Goal: Task Accomplishment & Management: Manage account settings

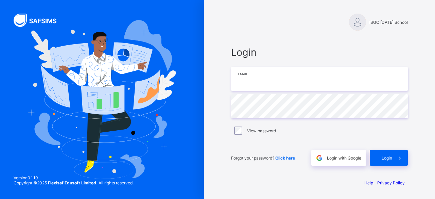
click at [263, 80] on input "email" at bounding box center [319, 79] width 177 height 24
type input "**********"
click at [184, 101] on div "**********" at bounding box center [217, 99] width 435 height 199
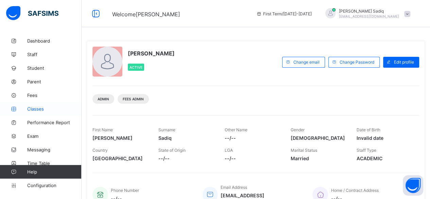
click at [38, 112] on link "Classes" at bounding box center [41, 109] width 82 height 14
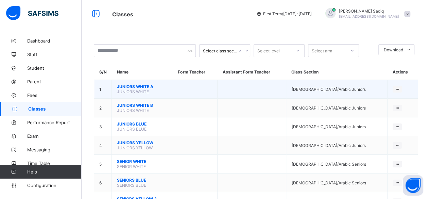
click at [139, 84] on span "JUNIORS WHITE A" at bounding box center [142, 86] width 51 height 5
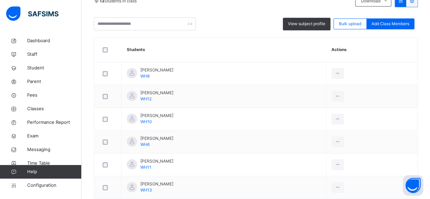
scroll to position [159, 0]
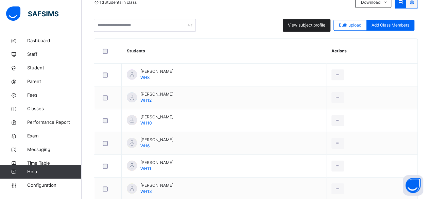
click at [299, 22] on span "View subject profile" at bounding box center [306, 25] width 37 height 6
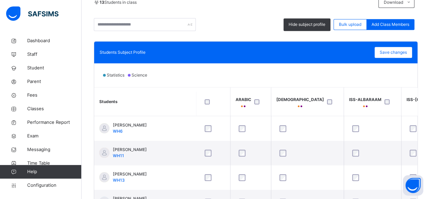
scroll to position [0, 0]
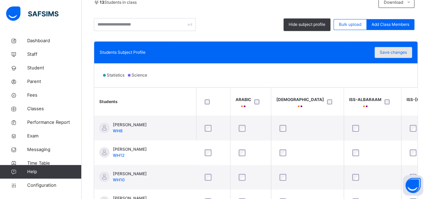
click at [401, 55] on span "Save changes" at bounding box center [393, 52] width 27 height 6
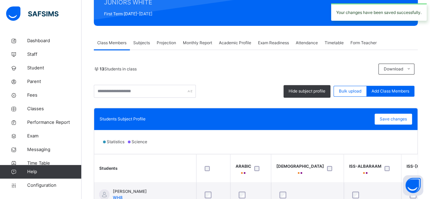
scroll to position [87, 0]
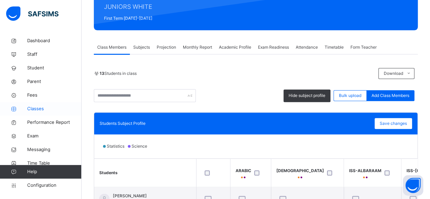
click at [35, 113] on link "Classes" at bounding box center [41, 109] width 82 height 14
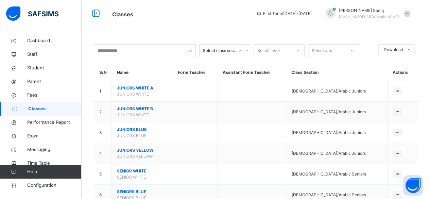
click at [144, 107] on span "JUNIORS WHITE B" at bounding box center [142, 109] width 51 height 6
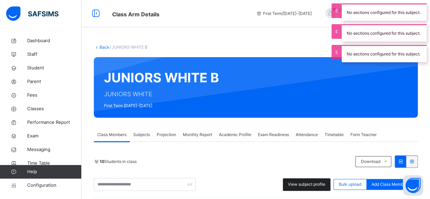
click at [311, 181] on span "View subject profile" at bounding box center [306, 184] width 37 height 6
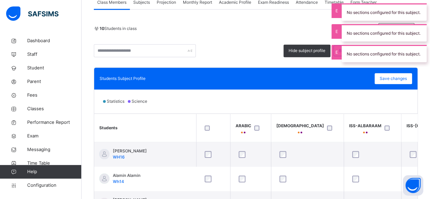
scroll to position [135, 0]
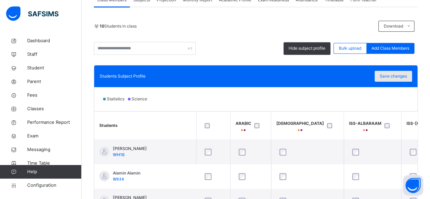
click at [394, 73] on span "Save changes" at bounding box center [393, 76] width 27 height 6
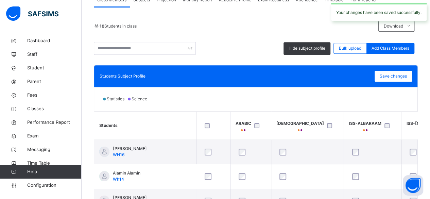
scroll to position [0, 0]
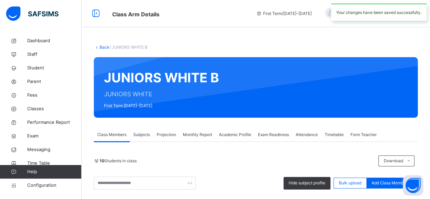
click at [102, 47] on link "Back" at bounding box center [105, 47] width 10 height 5
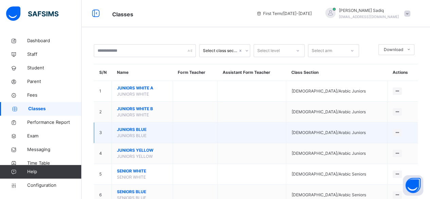
click at [132, 129] on span "JUNIORS BLUE" at bounding box center [142, 129] width 51 height 6
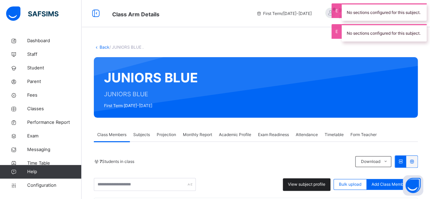
click at [319, 185] on span "View subject profile" at bounding box center [306, 184] width 37 height 6
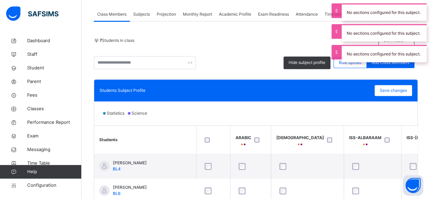
scroll to position [121, 0]
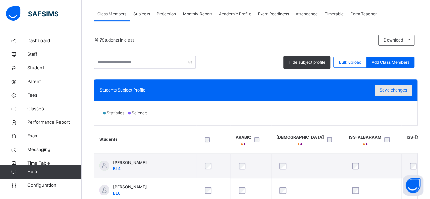
click at [392, 88] on span "Save changes" at bounding box center [393, 90] width 27 height 6
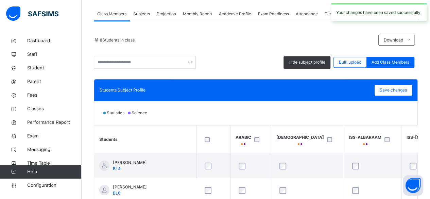
scroll to position [0, 0]
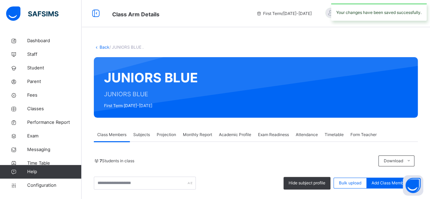
click at [102, 47] on link "Back" at bounding box center [105, 47] width 10 height 5
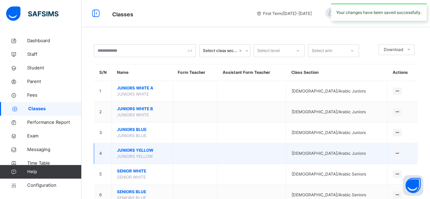
click at [133, 152] on span "JUNIORS YELLOW" at bounding box center [142, 150] width 51 height 6
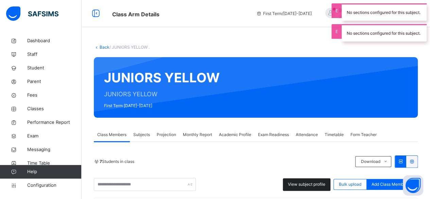
click at [296, 185] on span "View subject profile" at bounding box center [306, 184] width 37 height 6
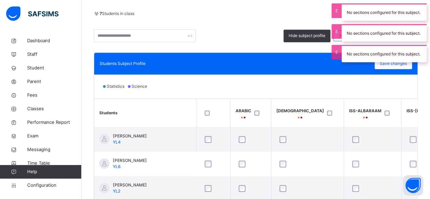
scroll to position [149, 0]
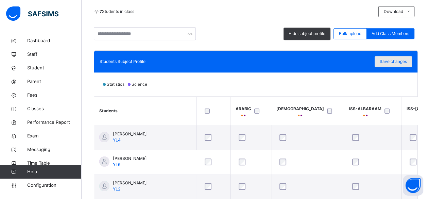
click at [392, 62] on span "Save changes" at bounding box center [393, 61] width 27 height 6
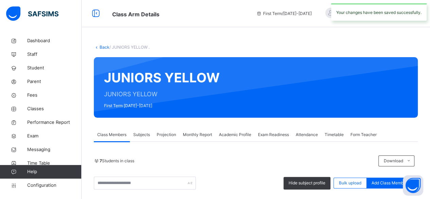
click at [98, 46] on icon at bounding box center [97, 47] width 6 height 5
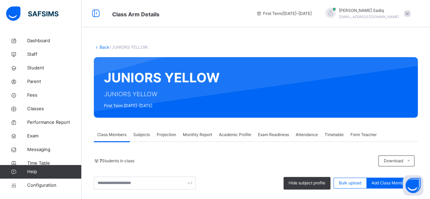
click at [102, 49] on link "Back" at bounding box center [105, 47] width 10 height 5
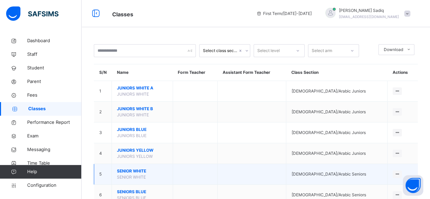
click at [129, 170] on span "SENIOR WHITE" at bounding box center [142, 171] width 51 height 6
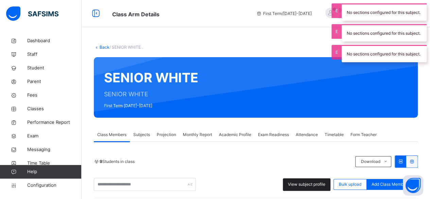
click at [316, 183] on span "View subject profile" at bounding box center [306, 184] width 37 height 6
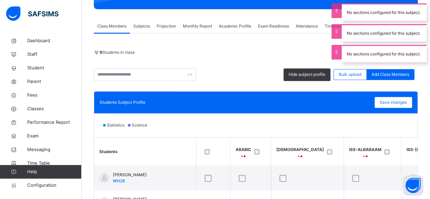
scroll to position [110, 0]
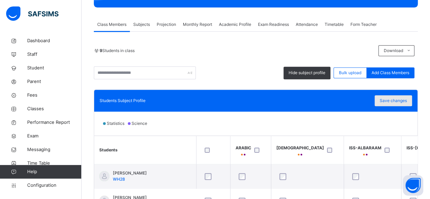
click at [403, 99] on span "Save changes" at bounding box center [393, 101] width 27 height 6
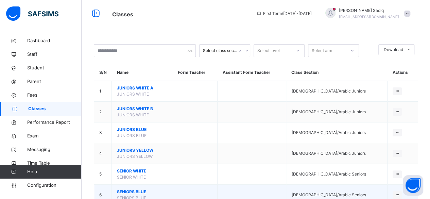
click at [137, 190] on span "SENIORS BLUE" at bounding box center [142, 192] width 51 height 6
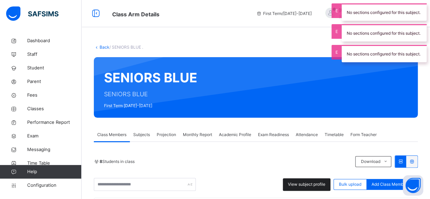
click at [311, 189] on div "View subject profile" at bounding box center [307, 184] width 48 height 13
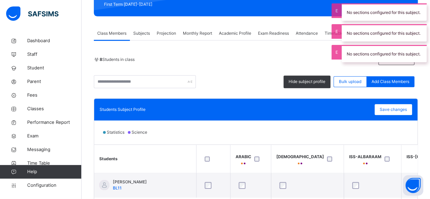
scroll to position [132, 0]
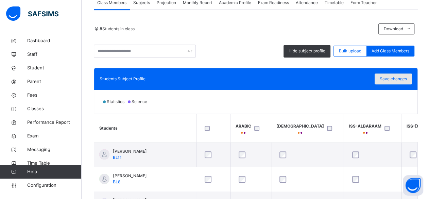
click at [395, 77] on span "Save changes" at bounding box center [393, 79] width 27 height 6
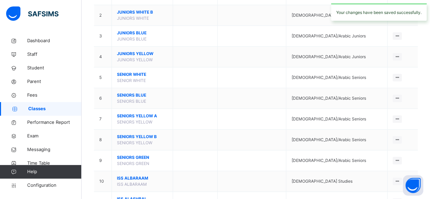
scroll to position [103, 0]
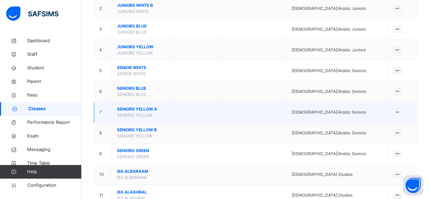
click at [145, 108] on span "SENIORS YELLOW A" at bounding box center [142, 109] width 51 height 6
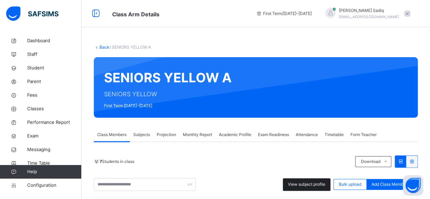
click at [308, 186] on span "View subject profile" at bounding box center [306, 184] width 37 height 6
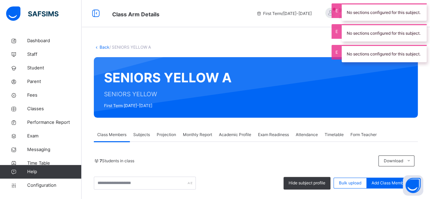
drag, startPoint x: 428, startPoint y: 118, endPoint x: 432, endPoint y: 117, distance: 3.5
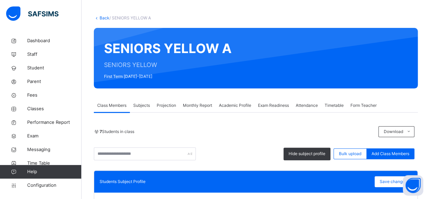
scroll to position [40, 0]
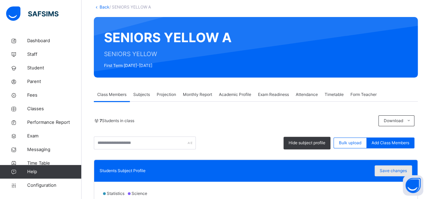
click at [389, 168] on span "Save changes" at bounding box center [393, 171] width 27 height 6
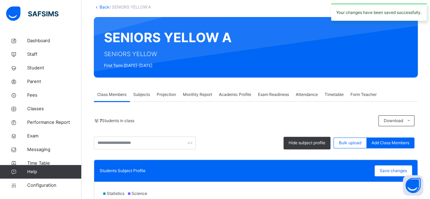
click at [101, 8] on link "Back" at bounding box center [105, 6] width 10 height 5
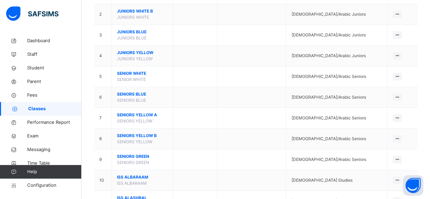
scroll to position [99, 0]
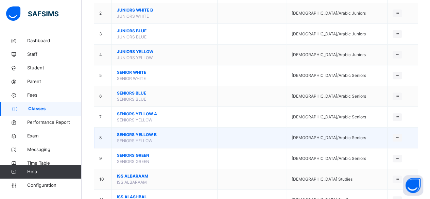
click at [139, 134] on span "SENIORS YELLOW B" at bounding box center [142, 135] width 51 height 6
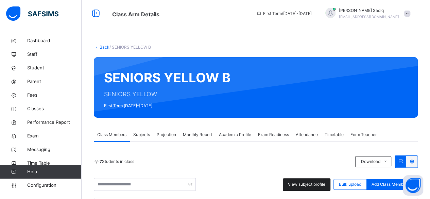
click at [307, 182] on span "View subject profile" at bounding box center [306, 184] width 37 height 6
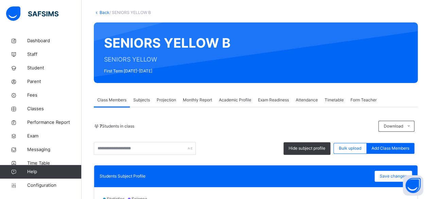
scroll to position [29, 0]
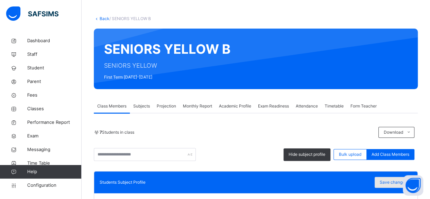
click at [392, 182] on span "Save changes" at bounding box center [393, 182] width 27 height 6
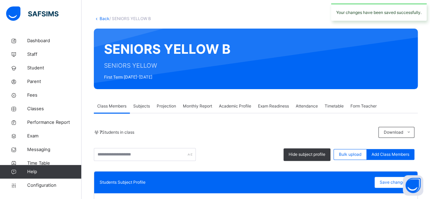
click at [102, 19] on link "Back" at bounding box center [105, 18] width 10 height 5
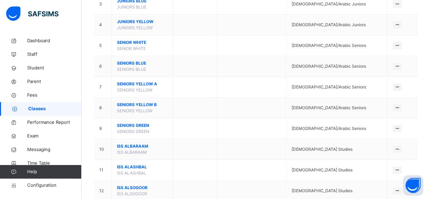
scroll to position [129, 0]
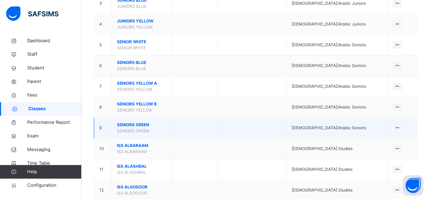
click at [139, 122] on span "SENIORS GREEN" at bounding box center [142, 125] width 51 height 6
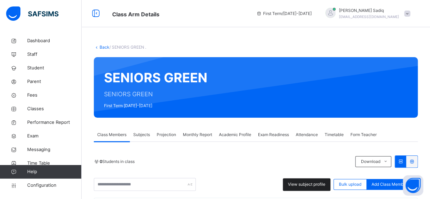
click at [318, 184] on span "View subject profile" at bounding box center [306, 184] width 37 height 6
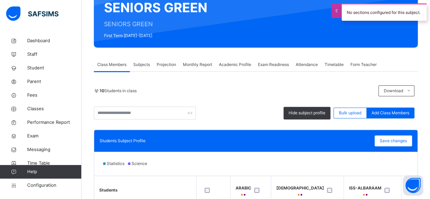
scroll to position [77, 0]
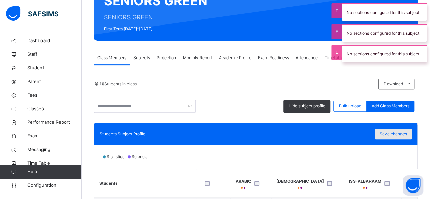
click at [394, 134] on span "Save changes" at bounding box center [393, 134] width 27 height 6
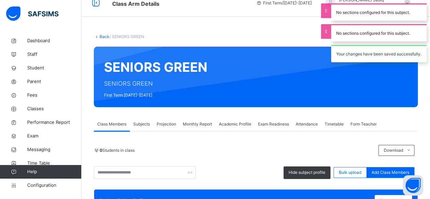
scroll to position [0, 0]
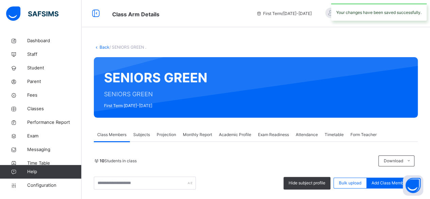
click at [103, 48] on link "Back" at bounding box center [105, 47] width 10 height 5
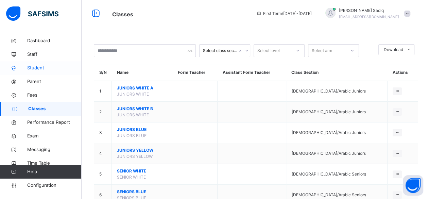
click at [39, 71] on span "Student" at bounding box center [54, 68] width 54 height 7
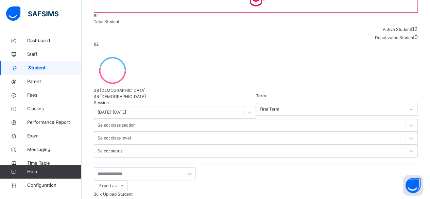
scroll to position [86, 0]
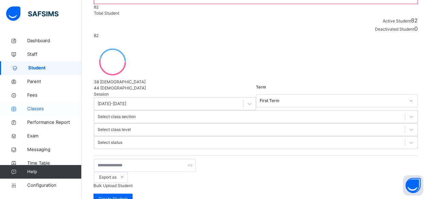
click at [34, 108] on span "Classes" at bounding box center [54, 108] width 54 height 7
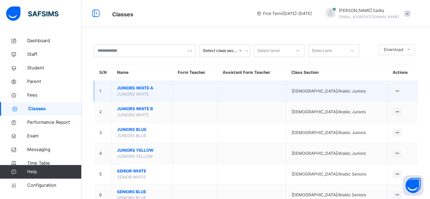
click at [131, 88] on span "JUNIORS WHITE A" at bounding box center [142, 88] width 51 height 6
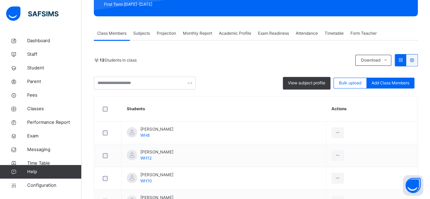
scroll to position [101, 0]
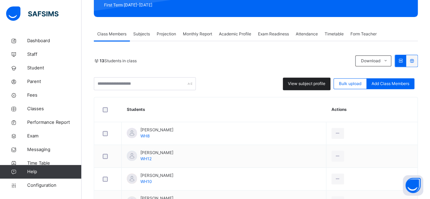
click at [299, 81] on span "View subject profile" at bounding box center [306, 84] width 37 height 6
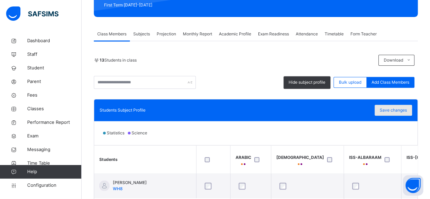
click at [388, 108] on span "Save changes" at bounding box center [393, 110] width 27 height 6
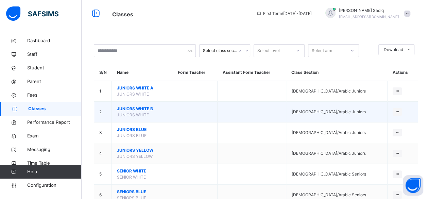
click at [139, 110] on span "JUNIORS WHITE B" at bounding box center [142, 109] width 51 height 6
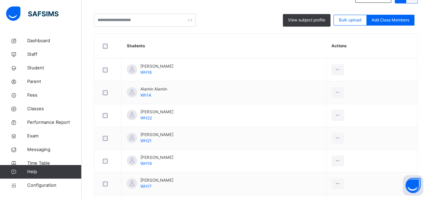
scroll to position [179, 0]
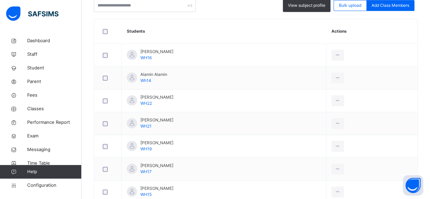
drag, startPoint x: 429, startPoint y: 41, endPoint x: 432, endPoint y: 45, distance: 4.3
click at [430, 45] on html "Class Arm Details First Term / [DATE]-[DATE] [PERSON_NAME] [PERSON_NAME][EMAIL_…" at bounding box center [215, 65] width 430 height 488
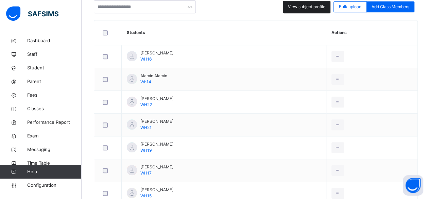
click at [305, 4] on span "View subject profile" at bounding box center [306, 7] width 37 height 6
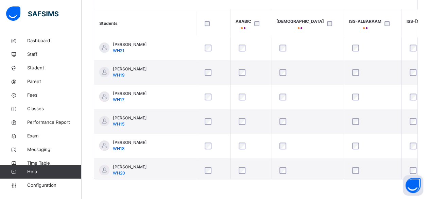
scroll to position [76, 0]
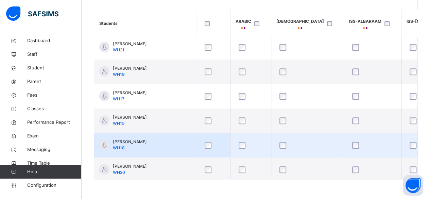
click at [351, 145] on div at bounding box center [373, 145] width 44 height 7
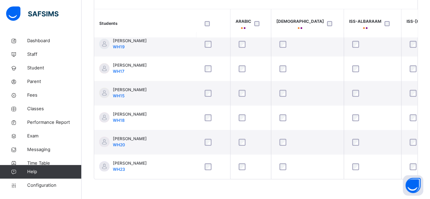
scroll to position [63, 0]
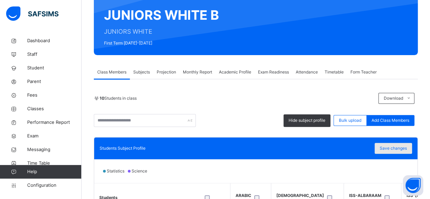
click at [400, 149] on span "Save changes" at bounding box center [393, 148] width 27 height 6
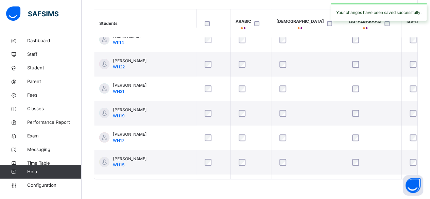
scroll to position [0, 0]
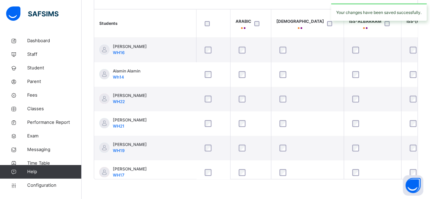
drag, startPoint x: 425, startPoint y: 25, endPoint x: 435, endPoint y: 31, distance: 11.6
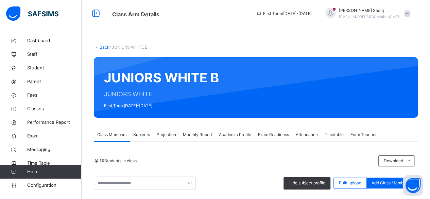
click at [102, 49] on link "Back" at bounding box center [105, 47] width 10 height 5
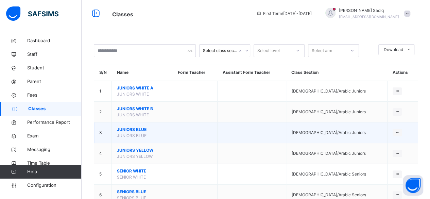
click at [133, 129] on span "JUNIORS BLUE" at bounding box center [142, 129] width 51 height 6
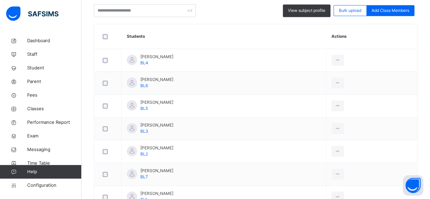
scroll to position [158, 0]
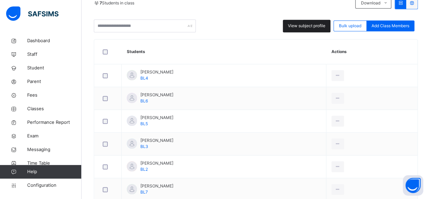
click at [312, 31] on div "View subject profile" at bounding box center [307, 26] width 48 height 13
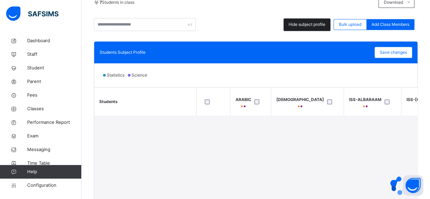
scroll to position [158, 0]
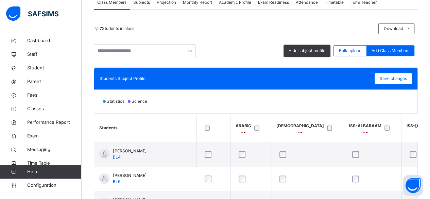
scroll to position [130, 0]
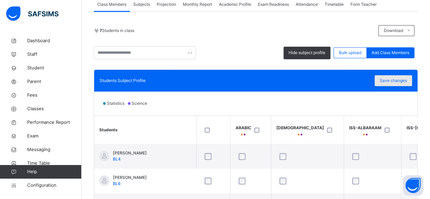
click at [397, 78] on span "Save changes" at bounding box center [393, 81] width 27 height 6
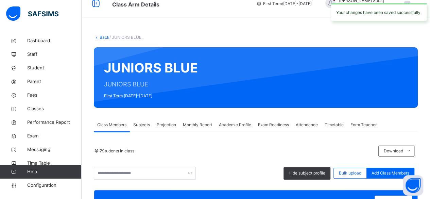
scroll to position [9, 0]
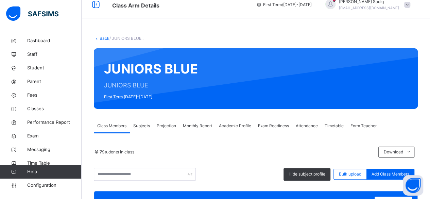
click at [104, 36] on link "Back" at bounding box center [105, 38] width 10 height 5
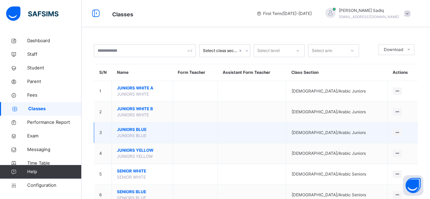
click at [135, 127] on span "JUNIORS BLUE" at bounding box center [142, 129] width 51 height 6
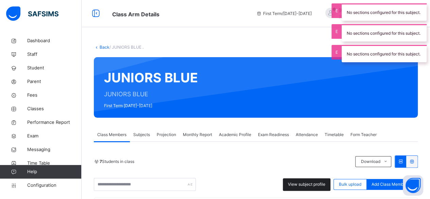
click at [308, 180] on div "View subject profile" at bounding box center [307, 184] width 48 height 13
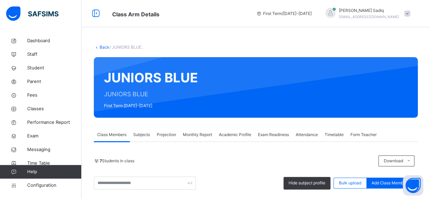
click at [103, 47] on link "Back" at bounding box center [105, 47] width 10 height 5
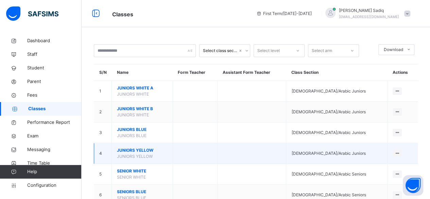
click at [134, 151] on span "JUNIORS YELLOW" at bounding box center [142, 150] width 51 height 6
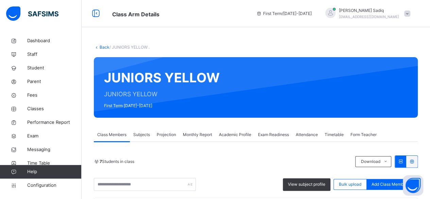
scroll to position [174, 0]
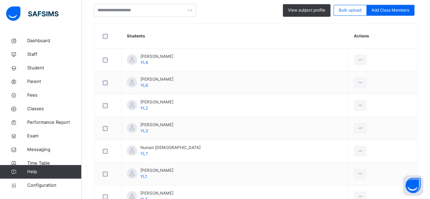
click at [308, 16] on div "View subject profile" at bounding box center [307, 10] width 48 height 13
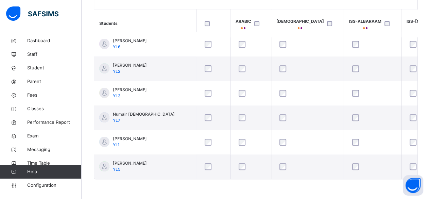
scroll to position [63, 0]
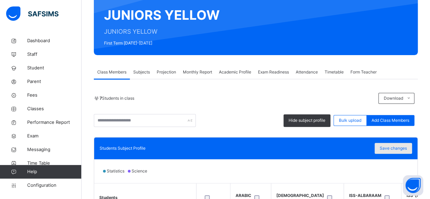
click at [399, 148] on span "Save changes" at bounding box center [393, 148] width 27 height 6
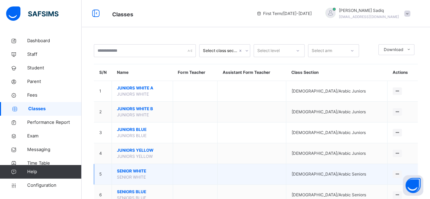
click at [139, 168] on span "SENIOR WHITE" at bounding box center [142, 171] width 51 height 6
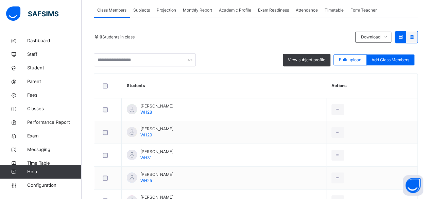
scroll to position [125, 0]
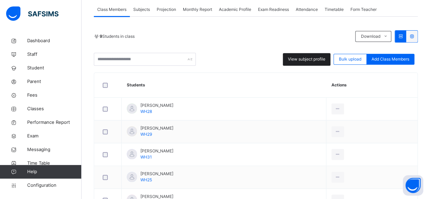
click at [305, 59] on span "View subject profile" at bounding box center [306, 59] width 37 height 6
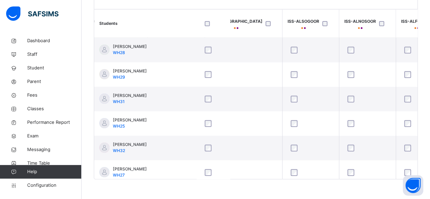
scroll to position [0, 195]
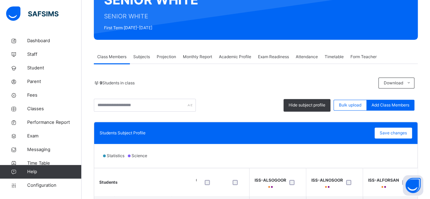
scroll to position [93, 0]
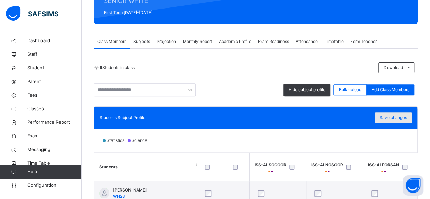
click at [396, 120] on div "Save changes" at bounding box center [393, 117] width 37 height 11
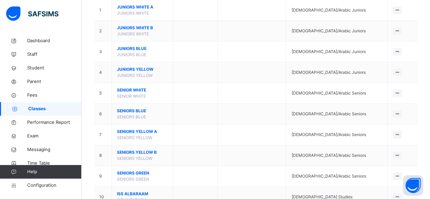
scroll to position [118, 0]
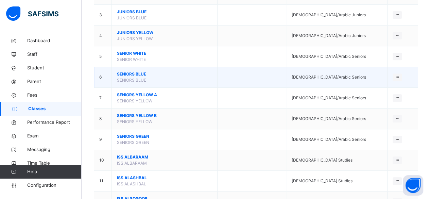
click at [136, 74] on span "SENIORS BLUE" at bounding box center [142, 74] width 51 height 6
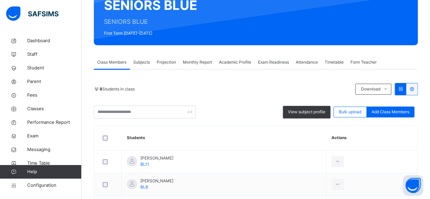
scroll to position [80, 0]
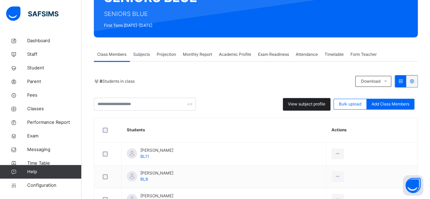
click at [315, 106] on span "View subject profile" at bounding box center [306, 104] width 37 height 6
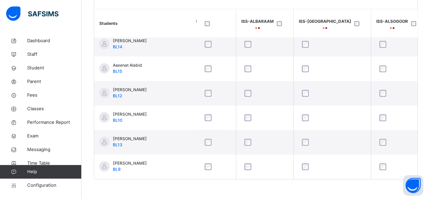
scroll to position [63, 0]
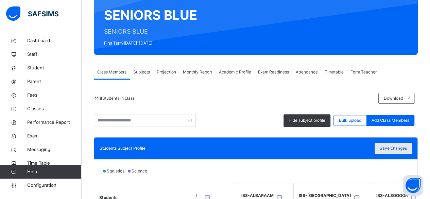
click at [403, 151] on div "Save changes" at bounding box center [393, 148] width 37 height 11
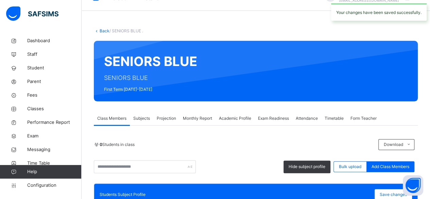
scroll to position [13, 0]
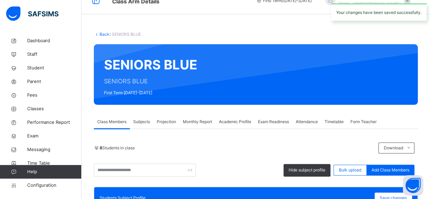
click at [104, 34] on link "Back" at bounding box center [105, 34] width 10 height 5
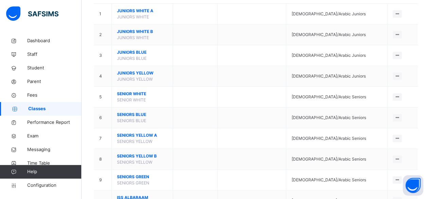
scroll to position [107, 0]
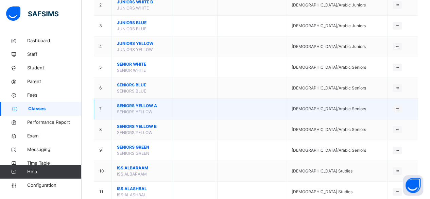
click at [139, 103] on span "SENIORS YELLOW A" at bounding box center [142, 106] width 51 height 6
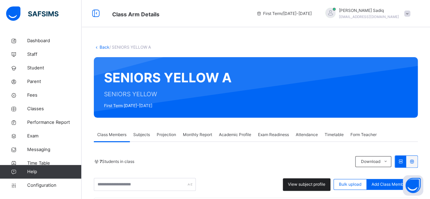
click at [312, 183] on span "View subject profile" at bounding box center [306, 184] width 37 height 6
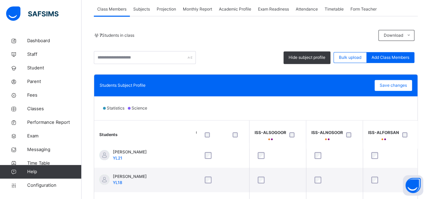
scroll to position [71, 0]
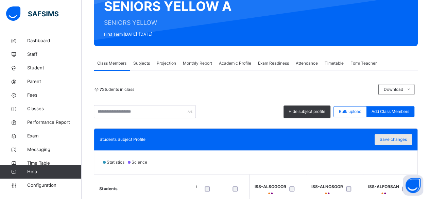
click at [397, 138] on span "Save changes" at bounding box center [393, 139] width 27 height 6
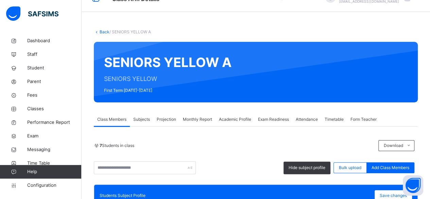
scroll to position [0, 0]
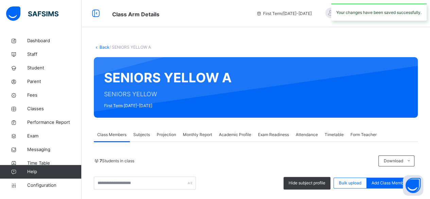
click at [102, 48] on link "Back" at bounding box center [105, 47] width 10 height 5
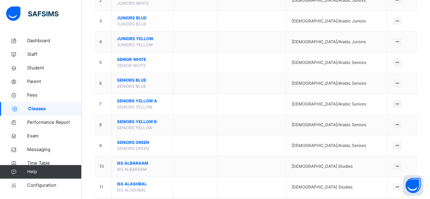
scroll to position [116, 0]
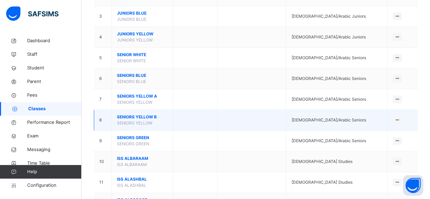
click at [135, 115] on span "SENIORS YELLOW B" at bounding box center [142, 117] width 51 height 6
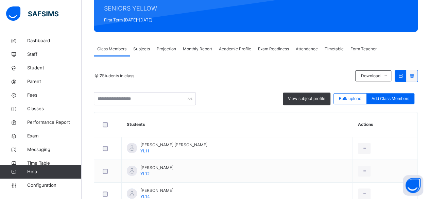
scroll to position [96, 0]
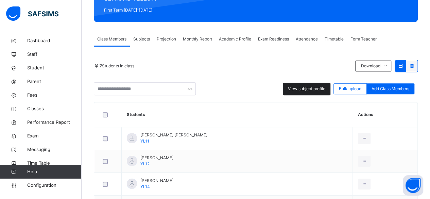
click at [308, 90] on span "View subject profile" at bounding box center [306, 89] width 37 height 6
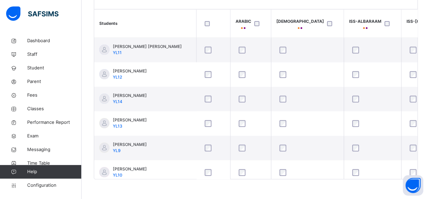
scroll to position [236, 0]
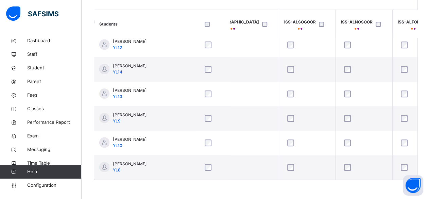
scroll to position [62, 0]
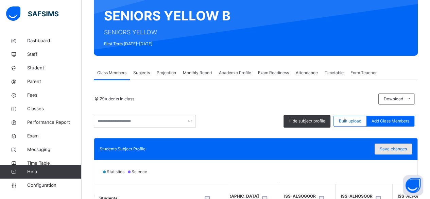
click at [399, 147] on span "Save changes" at bounding box center [393, 149] width 27 height 6
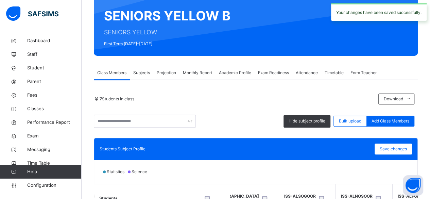
scroll to position [0, 0]
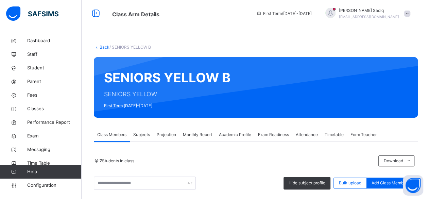
click at [104, 47] on link "Back" at bounding box center [105, 47] width 10 height 5
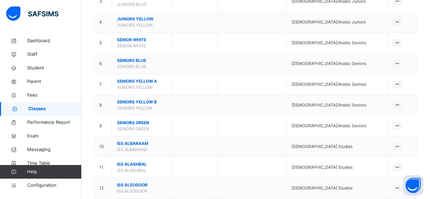
scroll to position [150, 0]
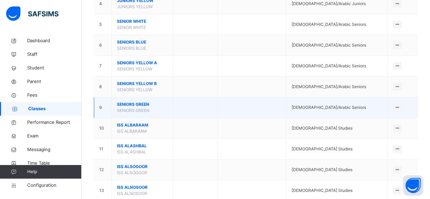
click at [132, 102] on span "SENIORS GREEN" at bounding box center [142, 104] width 51 height 6
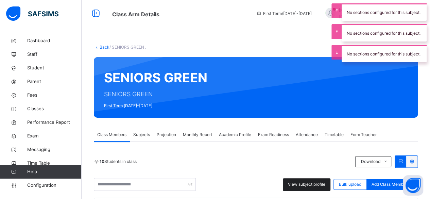
click at [307, 183] on span "View subject profile" at bounding box center [306, 184] width 37 height 6
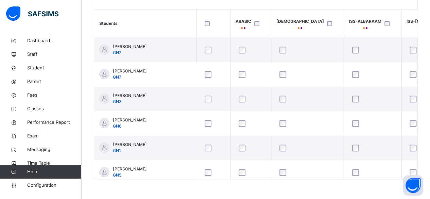
scroll to position [0, 229]
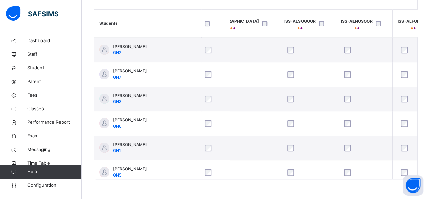
scroll to position [63, 0]
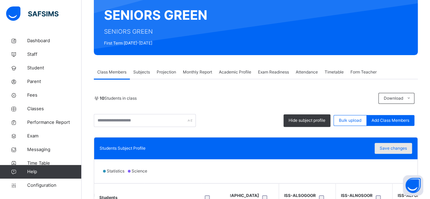
click at [402, 151] on div "Save changes" at bounding box center [393, 148] width 37 height 11
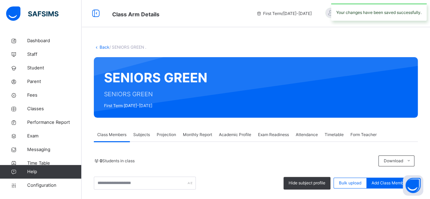
click at [103, 47] on link "Back" at bounding box center [105, 47] width 10 height 5
